Goal: Transaction & Acquisition: Purchase product/service

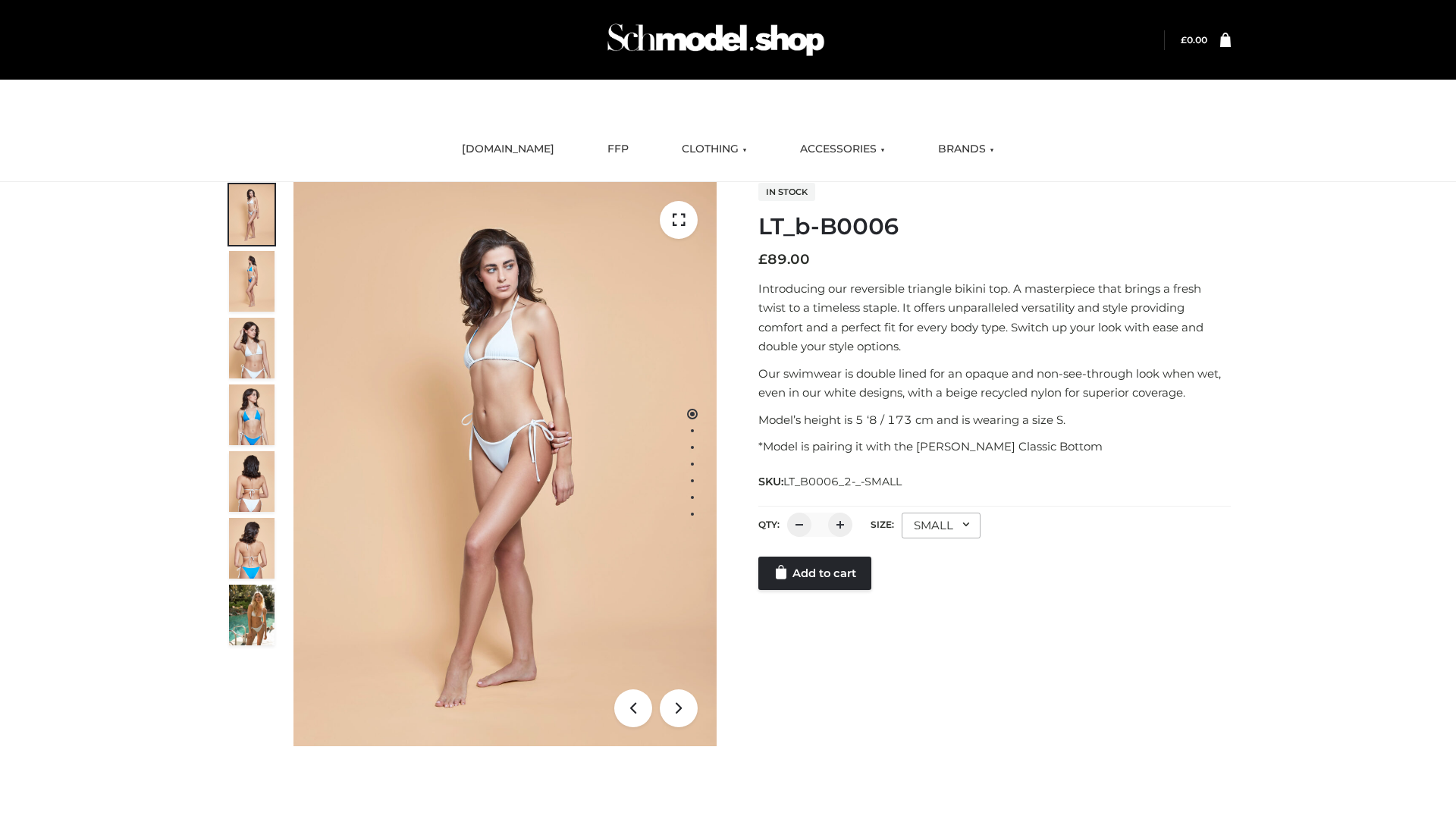
click at [816, 573] on link "Add to cart" at bounding box center [814, 573] width 113 height 33
